Goal: Transaction & Acquisition: Purchase product/service

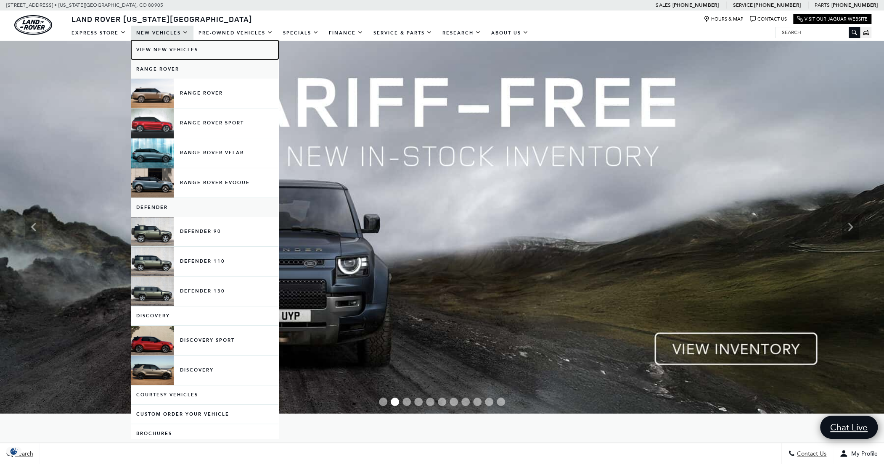
click at [166, 44] on link "View New Vehicles" at bounding box center [204, 49] width 147 height 19
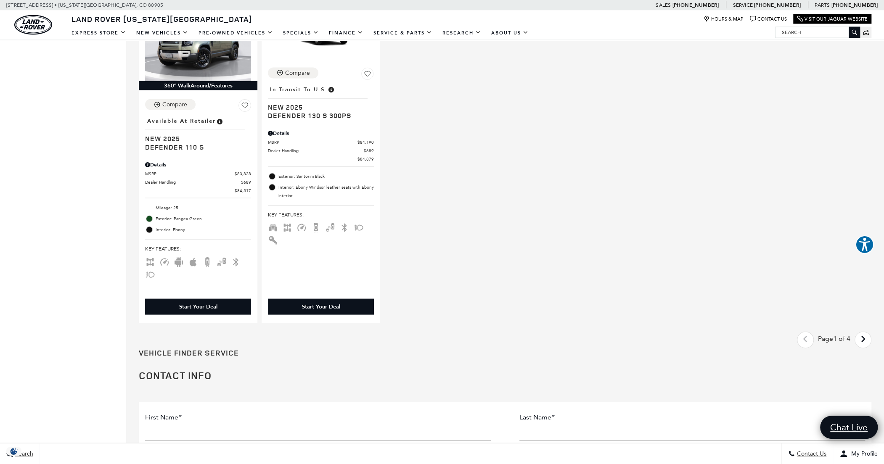
scroll to position [1303, 0]
click at [866, 341] on icon "next page" at bounding box center [862, 338] width 5 height 13
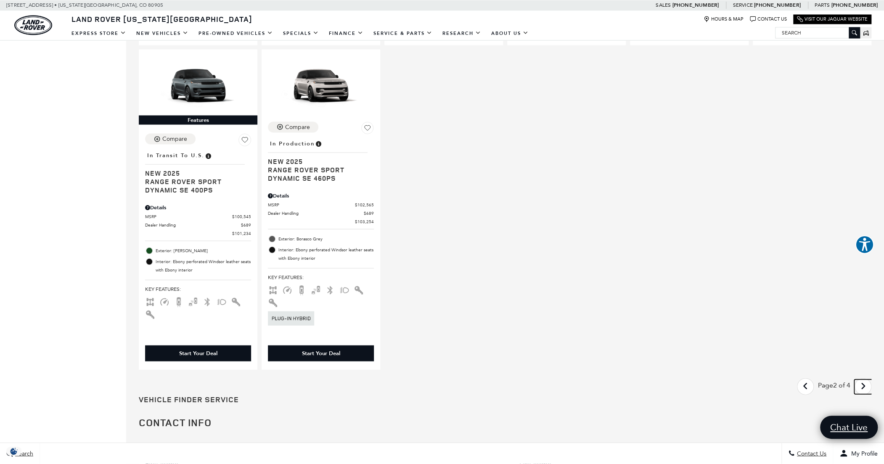
scroll to position [1261, 0]
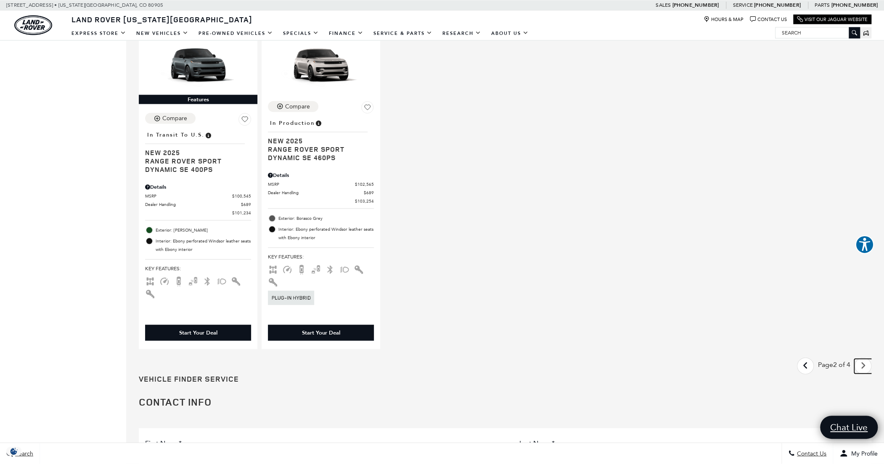
click at [865, 367] on link "Next - Page" at bounding box center [863, 366] width 18 height 15
